Goal: Navigation & Orientation: Understand site structure

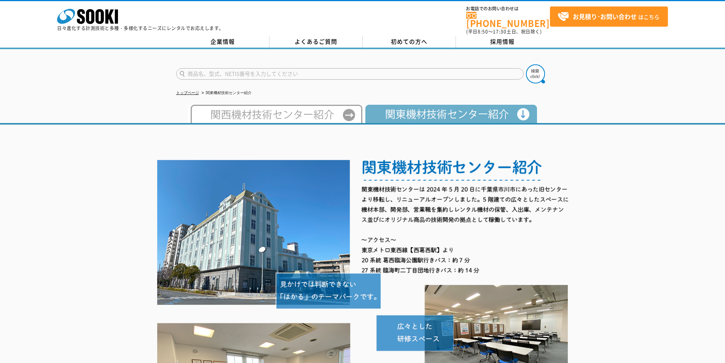
click at [425, 112] on img at bounding box center [449, 114] width 175 height 18
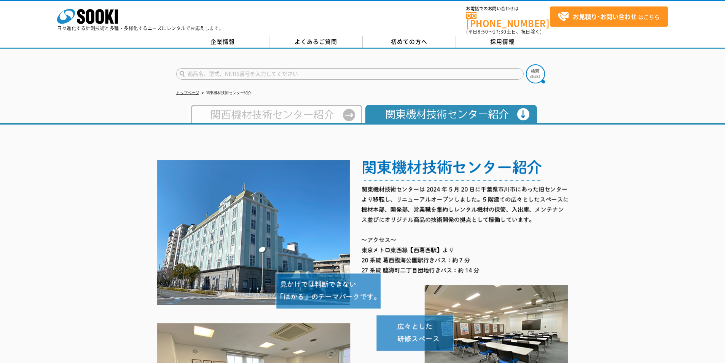
click at [290, 106] on img at bounding box center [275, 114] width 175 height 18
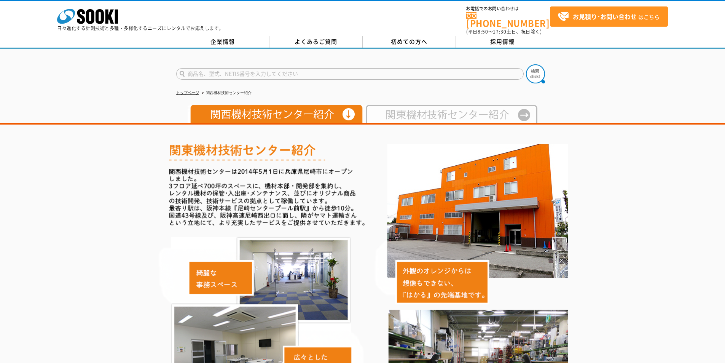
click at [406, 113] on img at bounding box center [450, 114] width 175 height 18
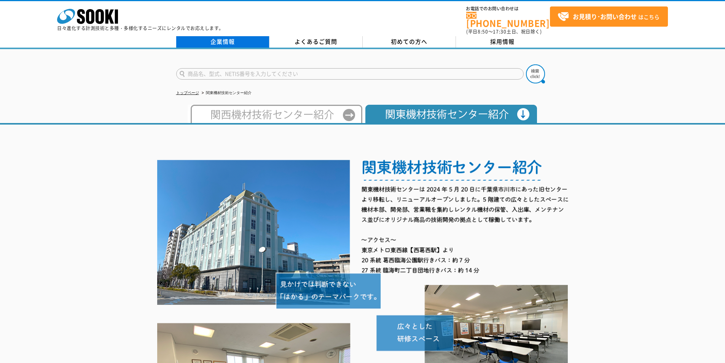
click at [229, 38] on link "企業情報" at bounding box center [222, 41] width 93 height 11
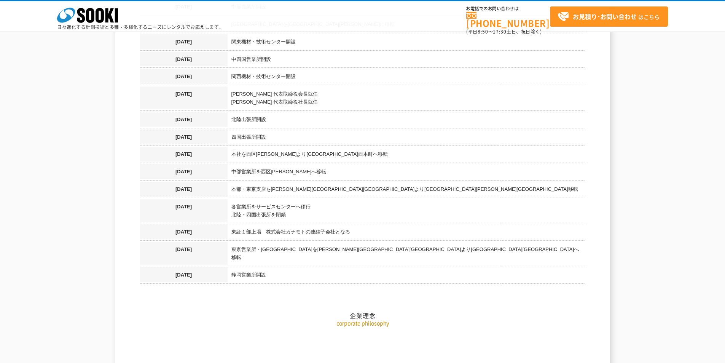
scroll to position [761, 0]
